Goal: Navigation & Orientation: Find specific page/section

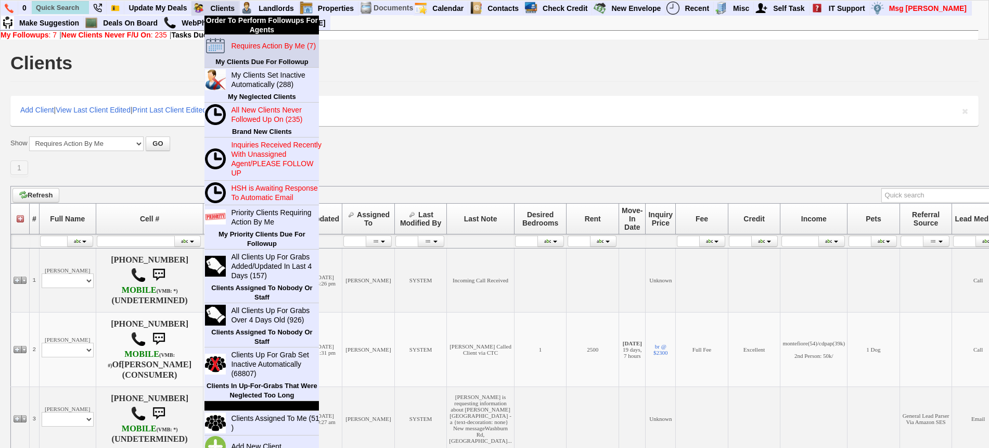
click at [248, 40] on link "Requires Action By Me (7)" at bounding box center [277, 46] width 100 height 14
